Goal: Information Seeking & Learning: Learn about a topic

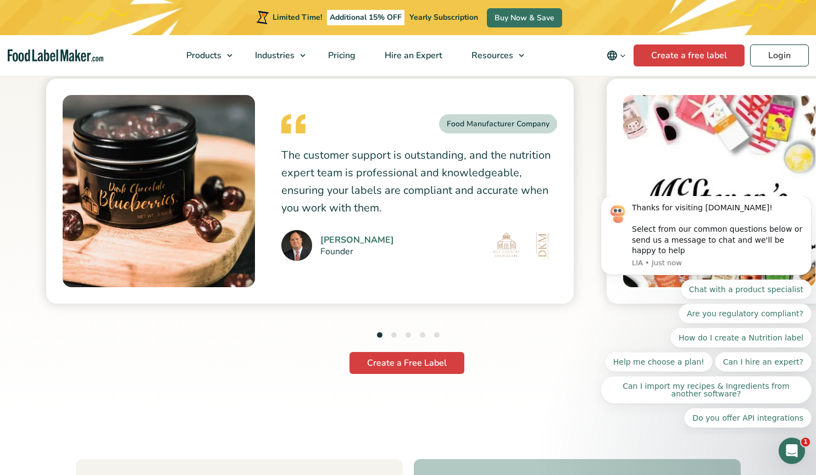
scroll to position [2805, 0]
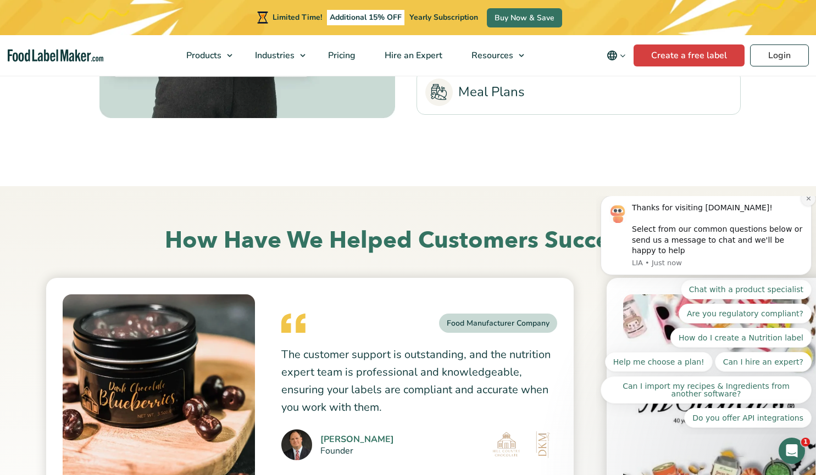
click at [809, 202] on icon "Dismiss notification" at bounding box center [808, 199] width 6 height 6
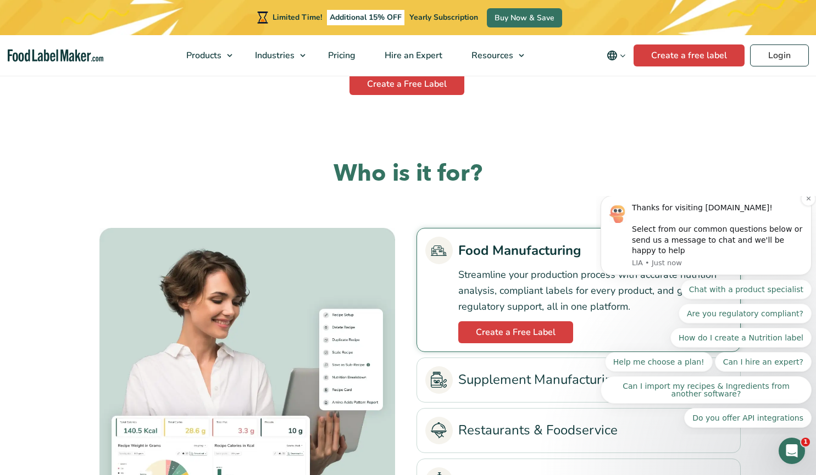
scroll to position [2219, 0]
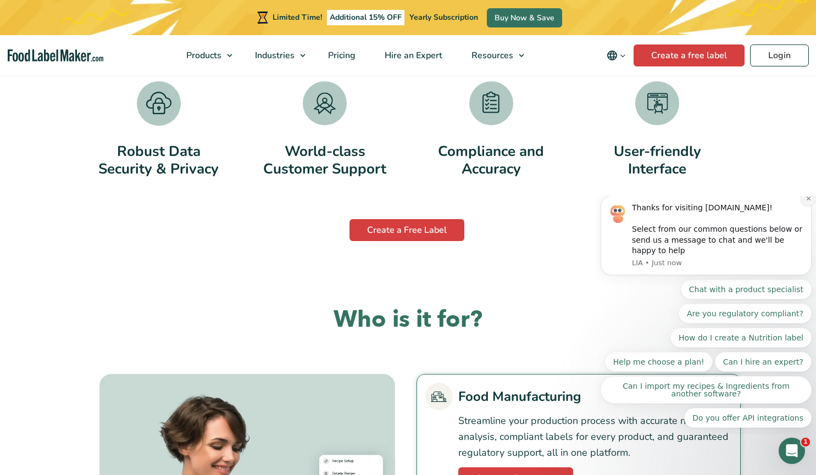
click at [806, 202] on icon "Dismiss notification" at bounding box center [808, 199] width 6 height 6
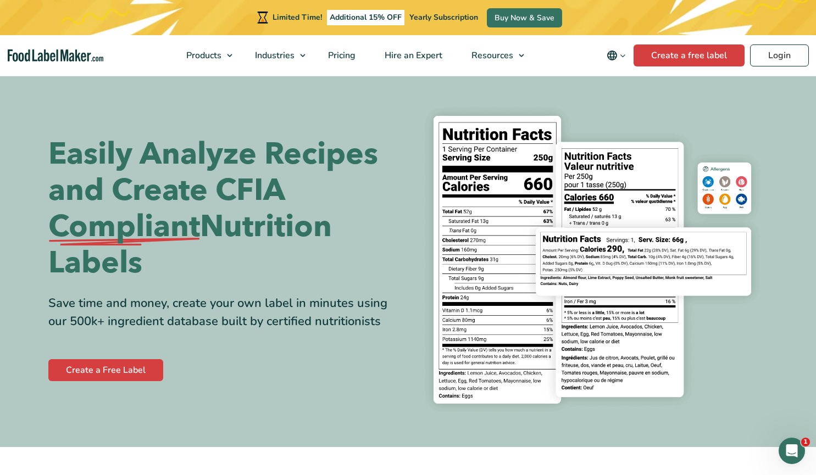
scroll to position [0, 0]
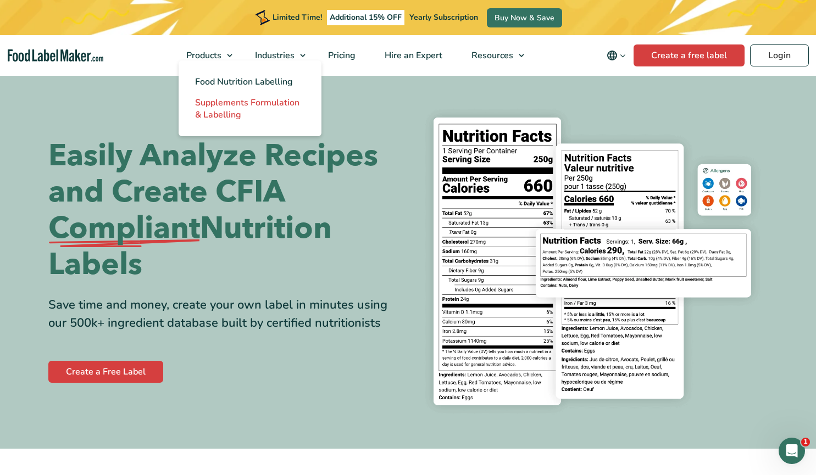
click at [223, 92] on link "Supplements Formulation & Labelling" at bounding box center [250, 108] width 143 height 33
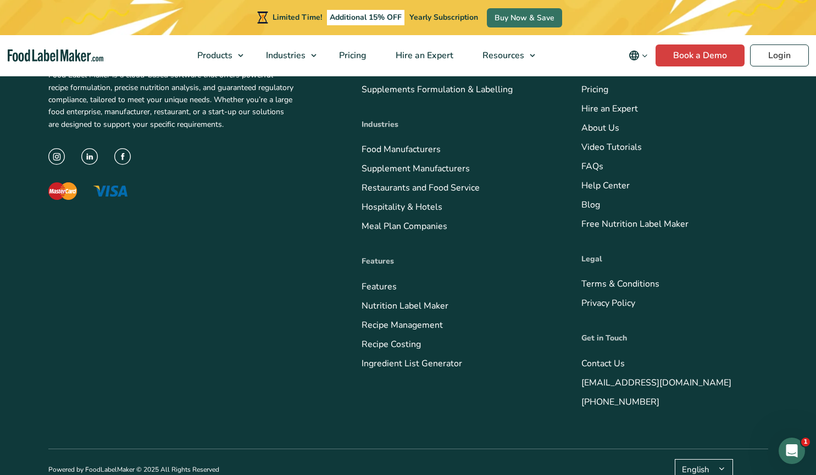
scroll to position [3367, 0]
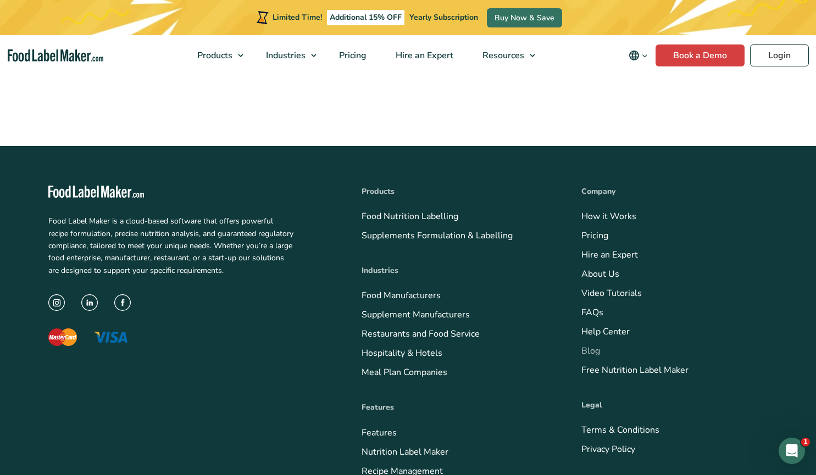
click at [591, 345] on link "Blog" at bounding box center [590, 351] width 19 height 12
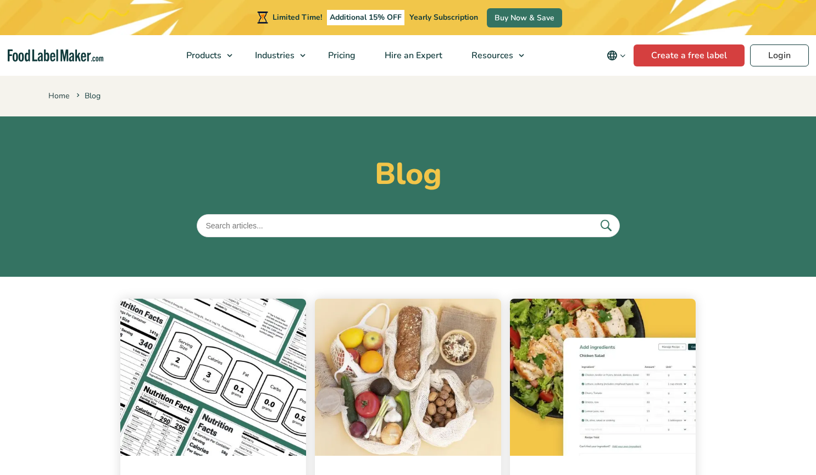
scroll to position [146, 0]
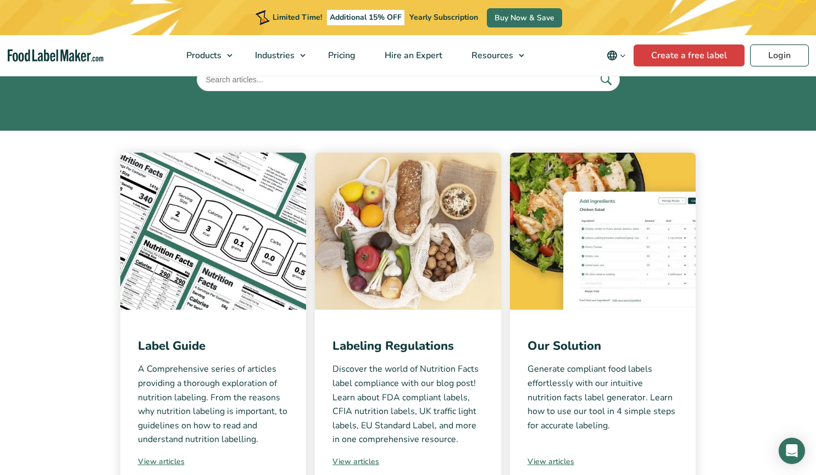
click at [218, 239] on img at bounding box center [213, 231] width 186 height 157
